Goal: Task Accomplishment & Management: Complete application form

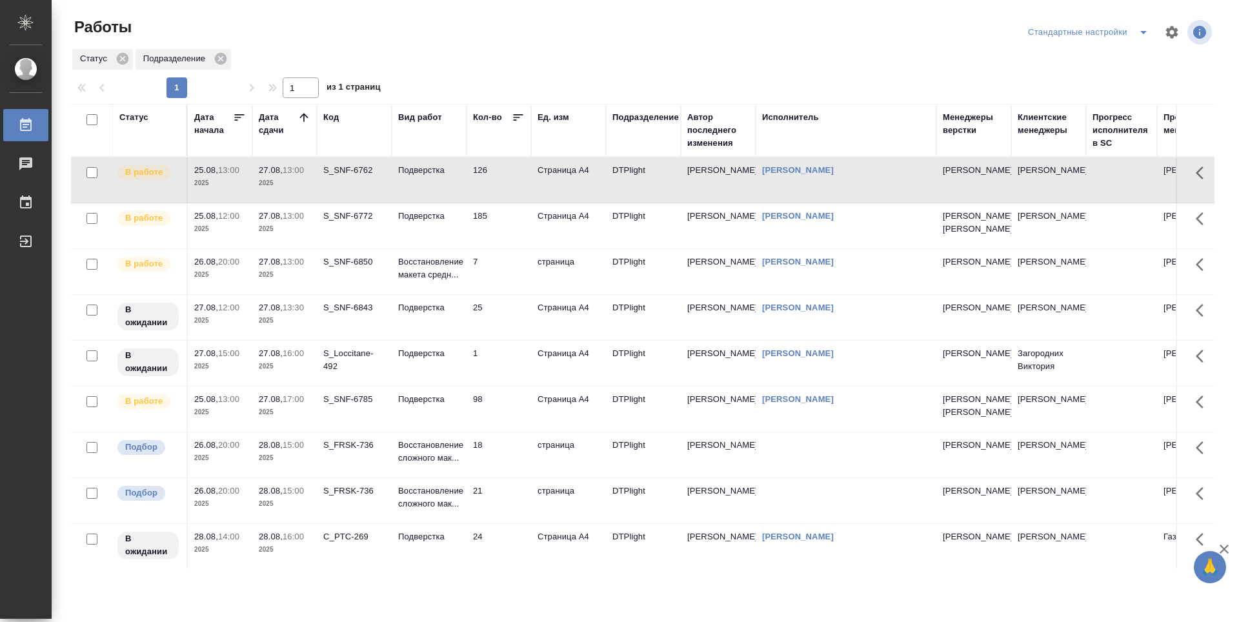
click at [503, 239] on td "185" at bounding box center [498, 225] width 65 height 45
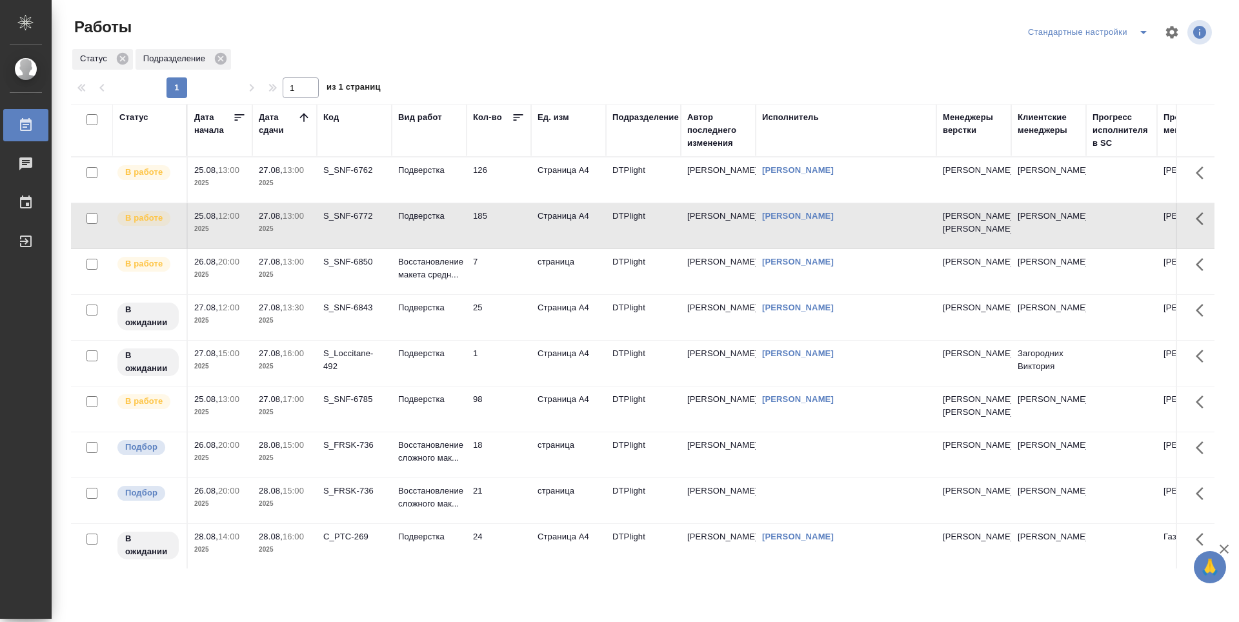
click at [502, 241] on td "185" at bounding box center [498, 225] width 65 height 45
click at [508, 432] on td "98" at bounding box center [498, 408] width 65 height 45
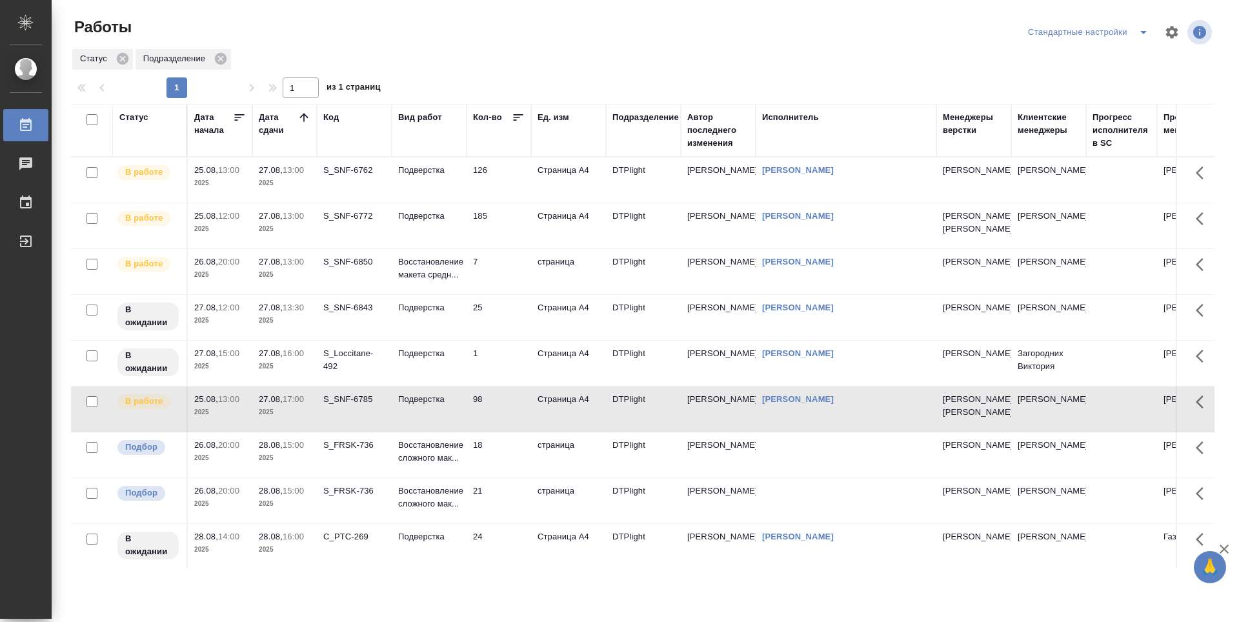
click at [508, 432] on td "98" at bounding box center [498, 408] width 65 height 45
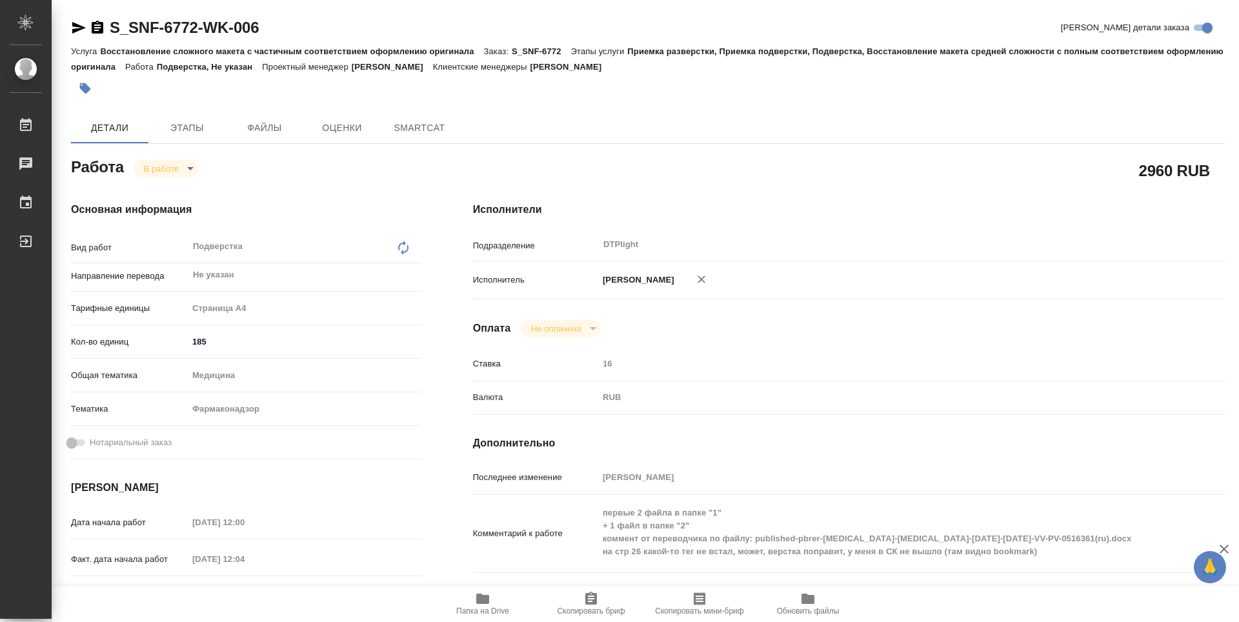
type textarea "x"
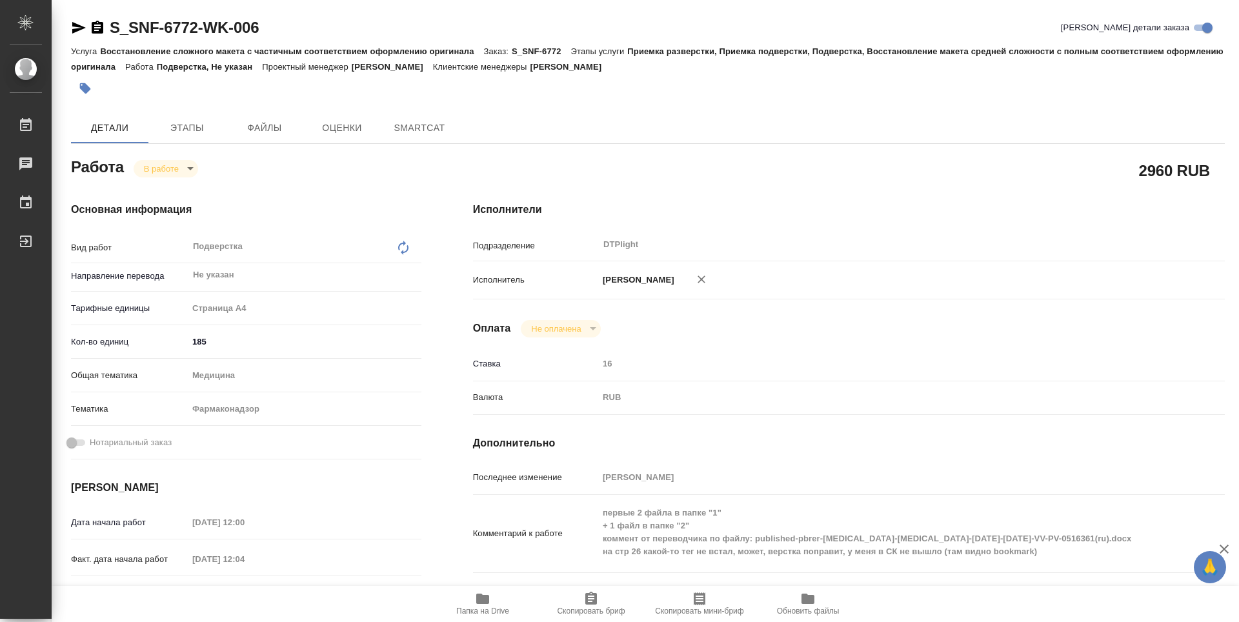
type textarea "x"
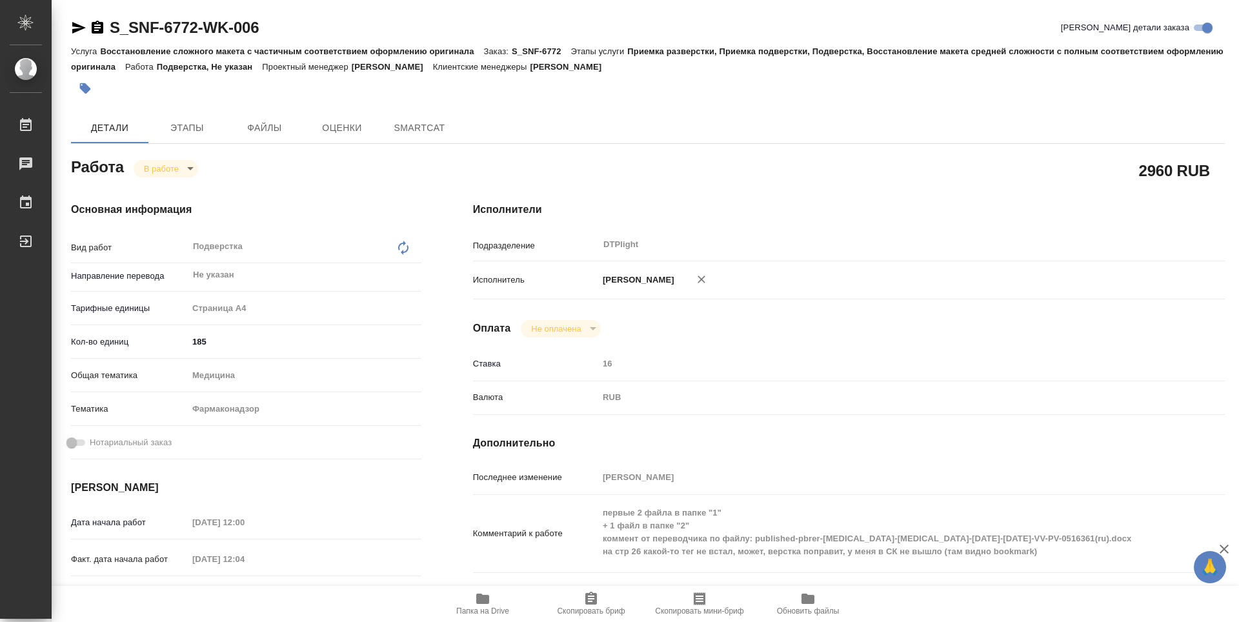
type textarea "x"
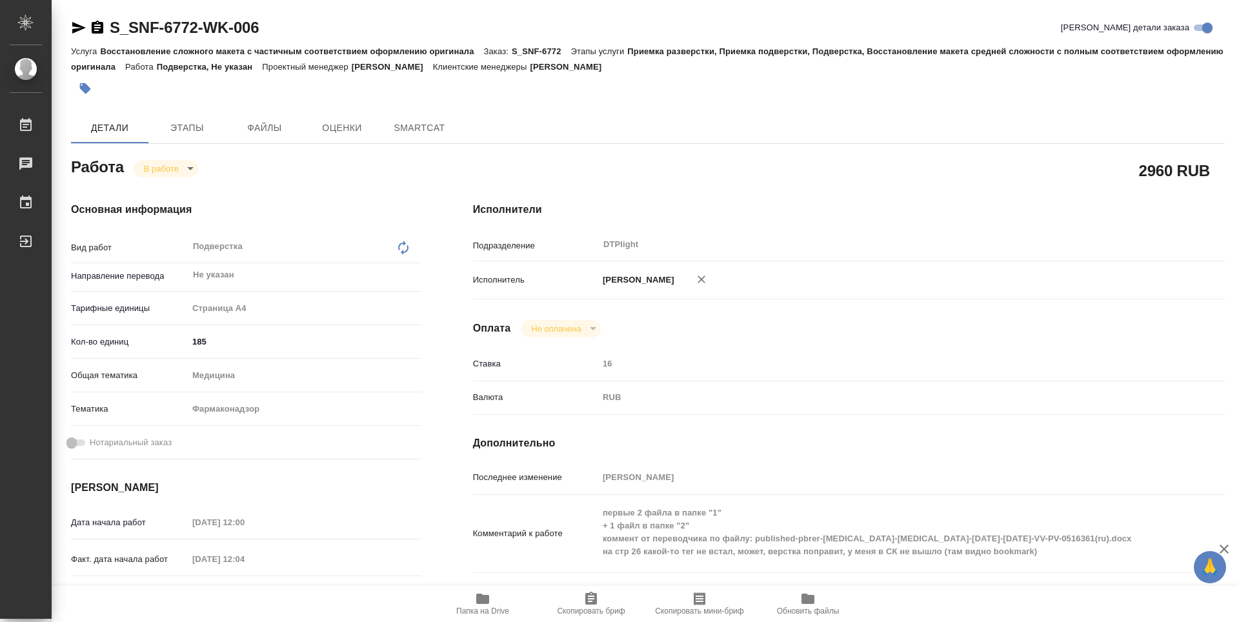
scroll to position [65, 0]
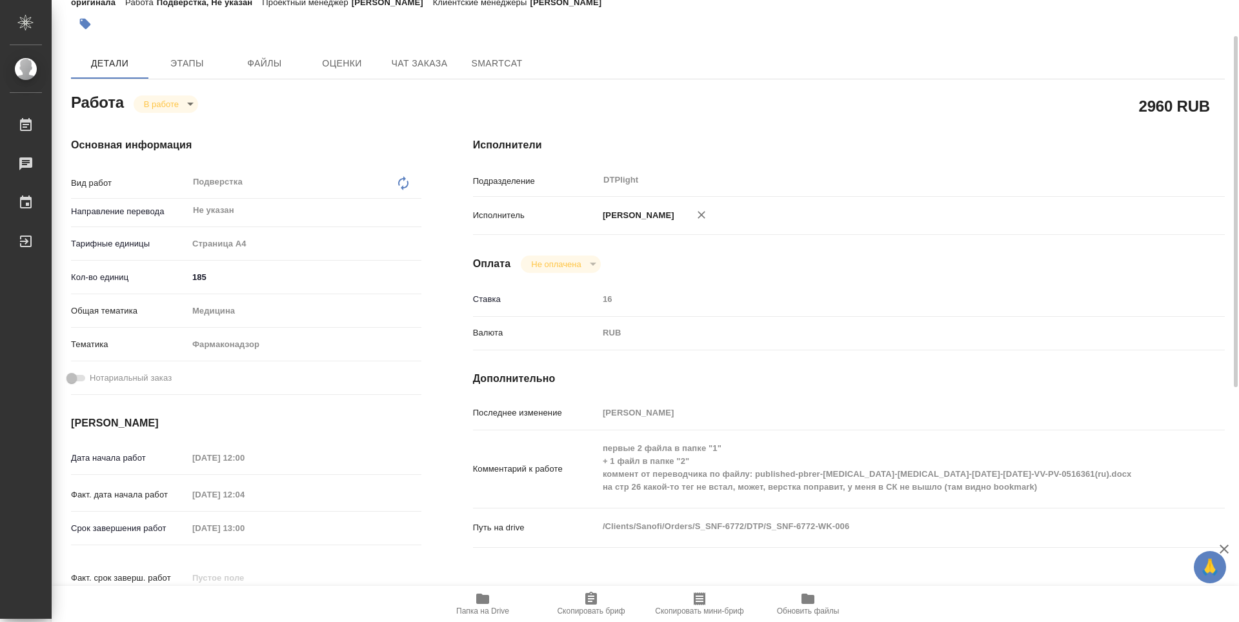
type textarea "x"
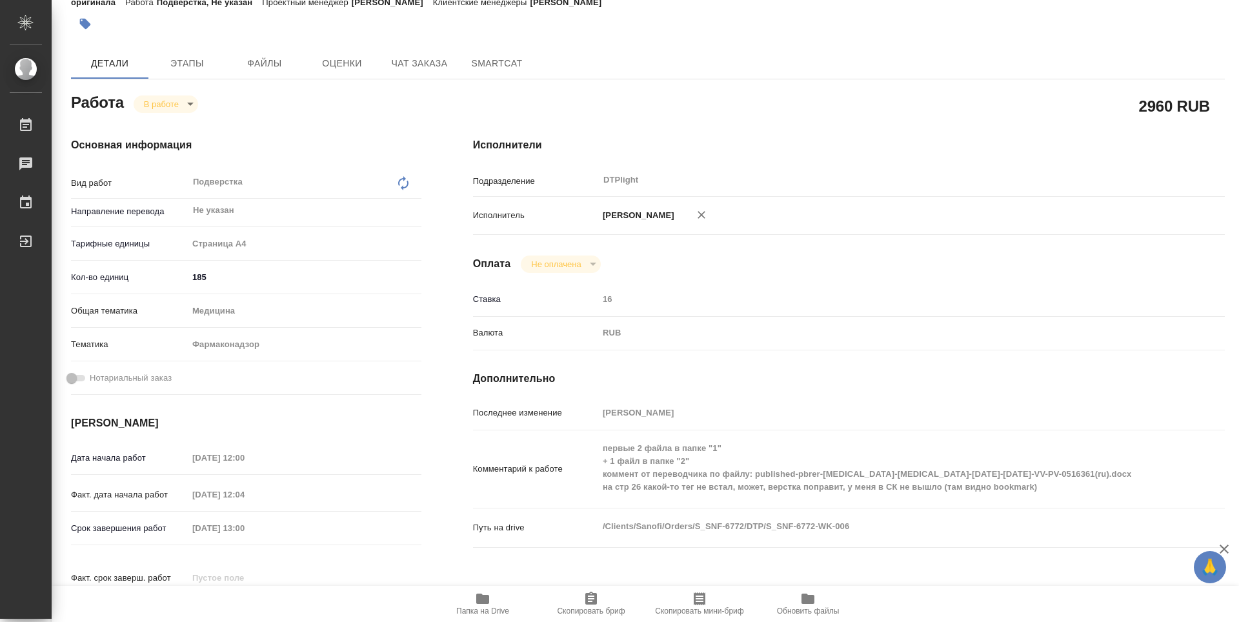
type textarea "x"
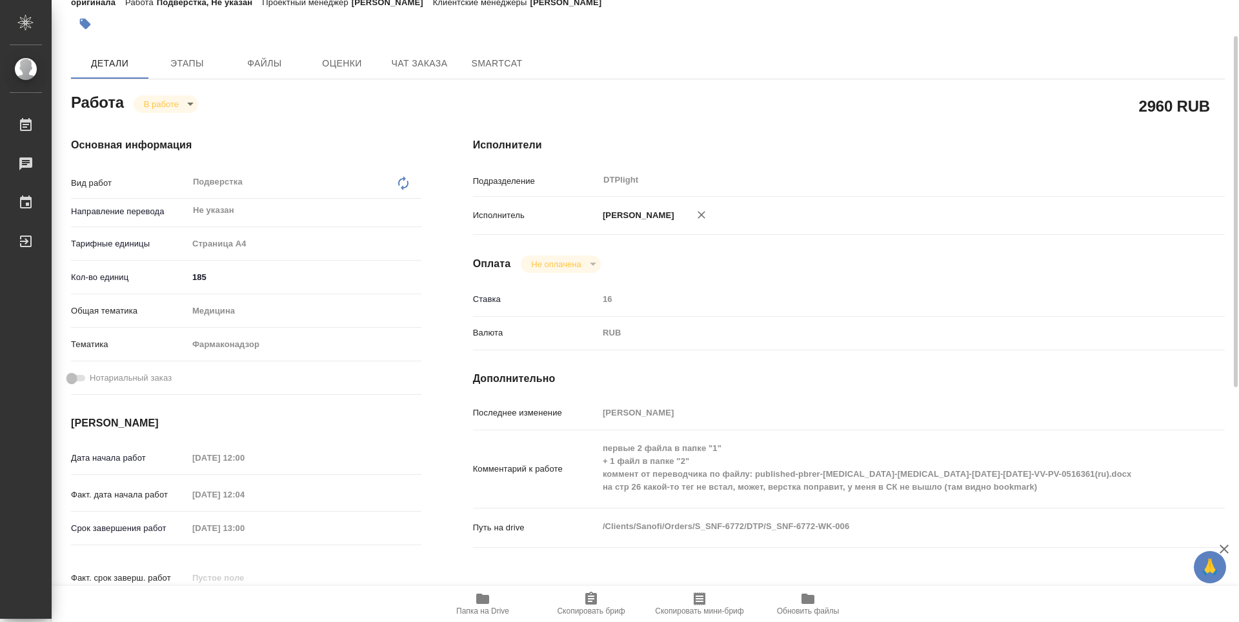
click at [494, 617] on button "Папка на Drive" at bounding box center [482, 604] width 108 height 36
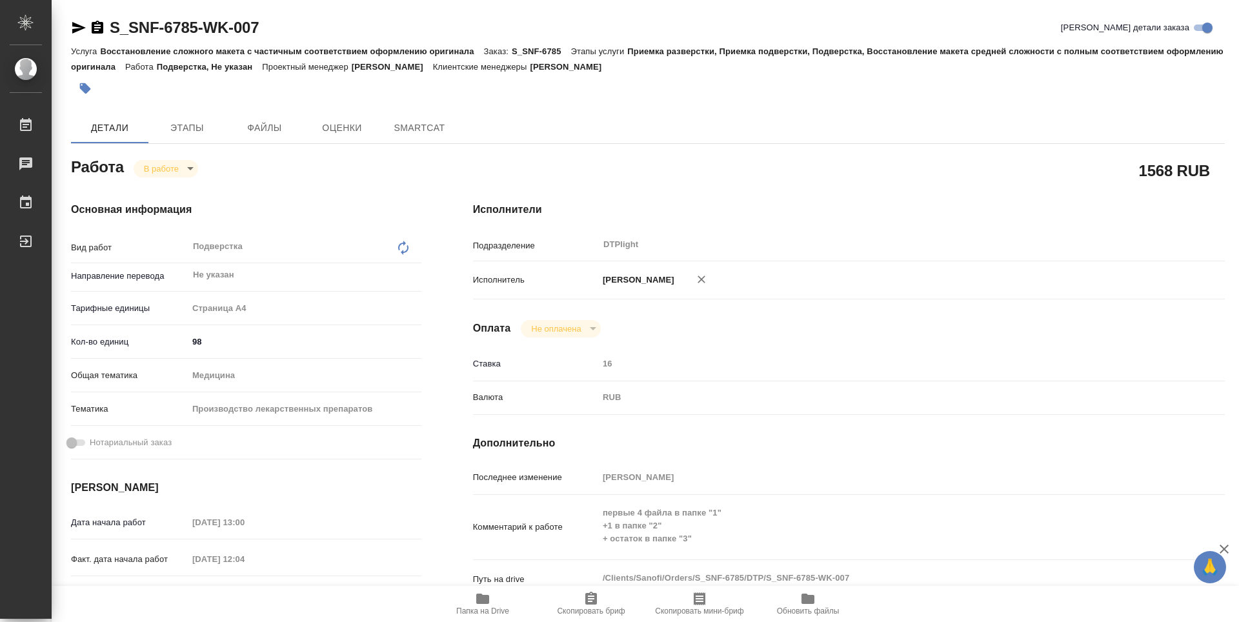
type textarea "x"
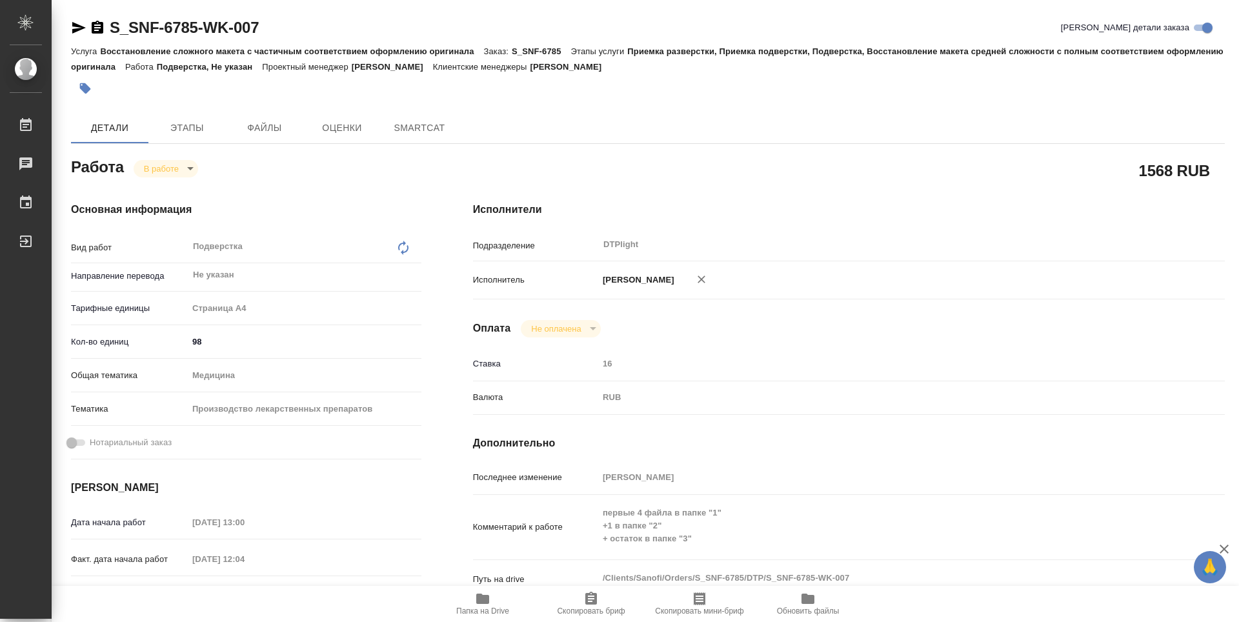
type textarea "x"
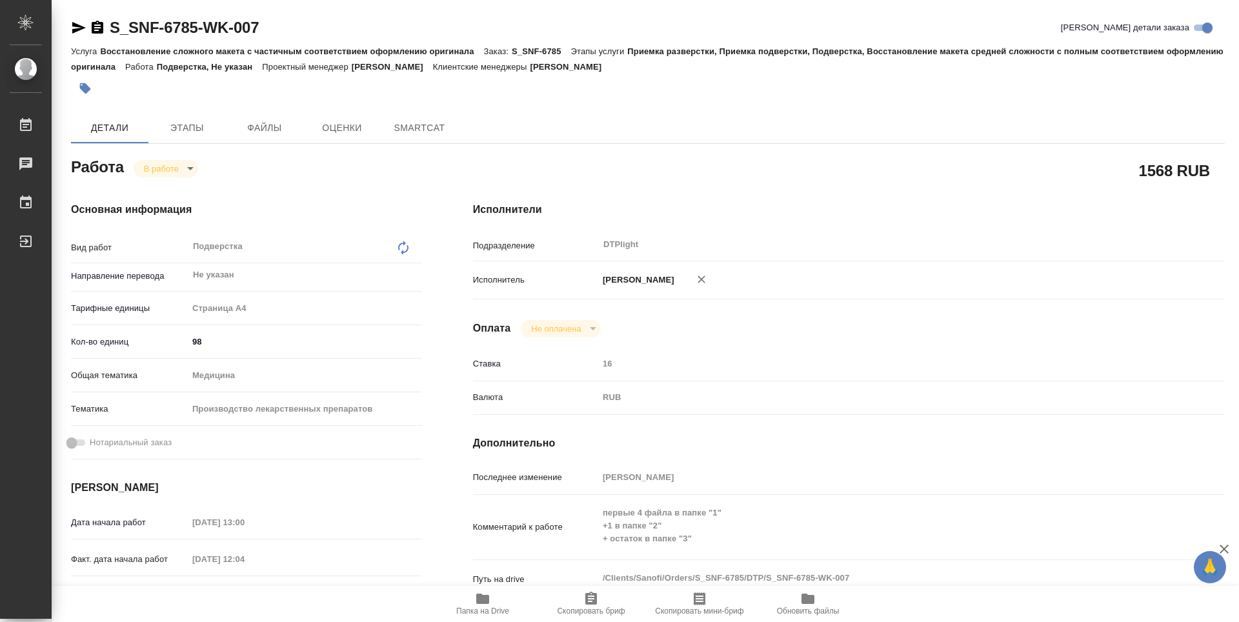
type textarea "x"
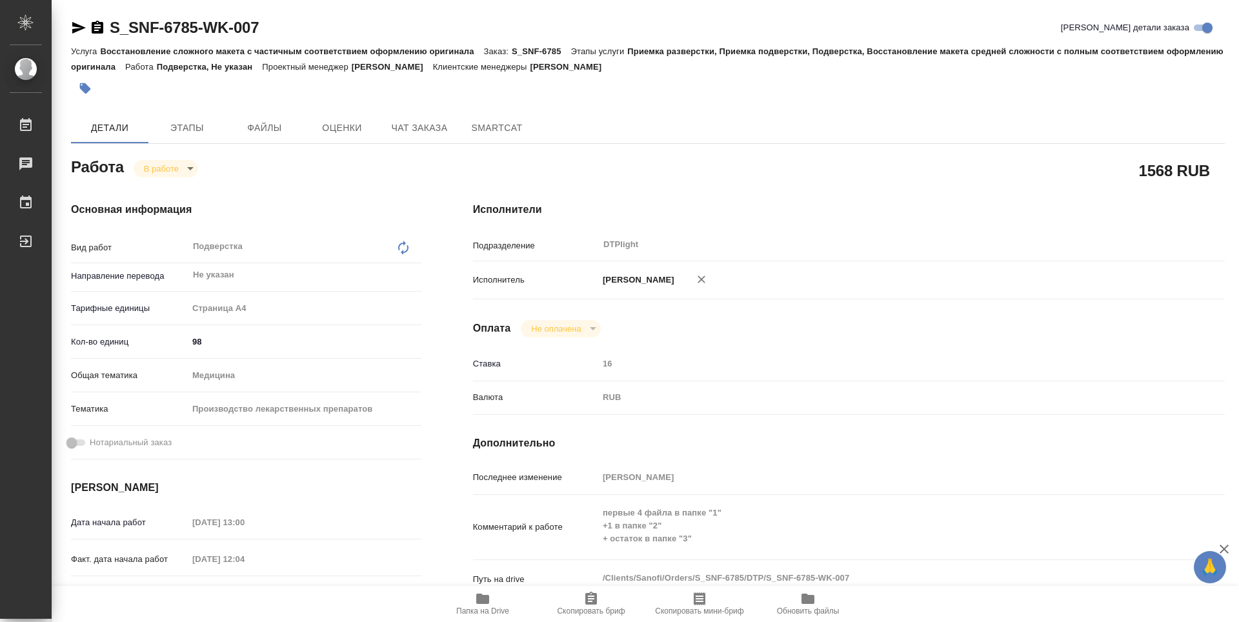
type textarea "x"
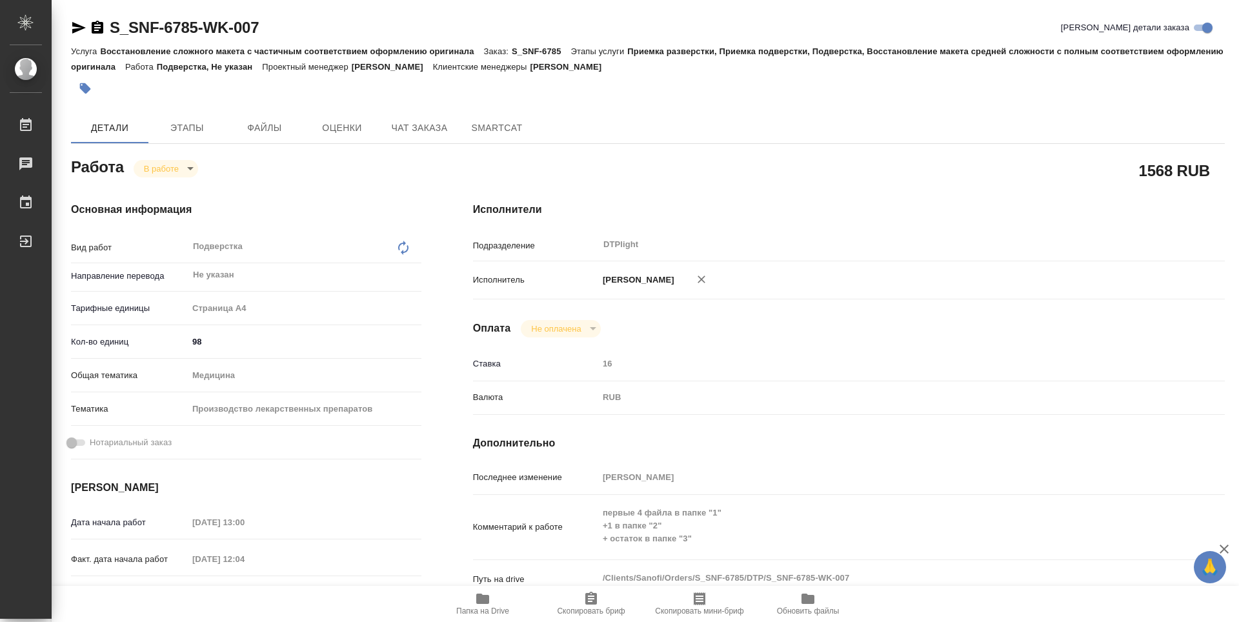
type textarea "x"
